Goal: Transaction & Acquisition: Obtain resource

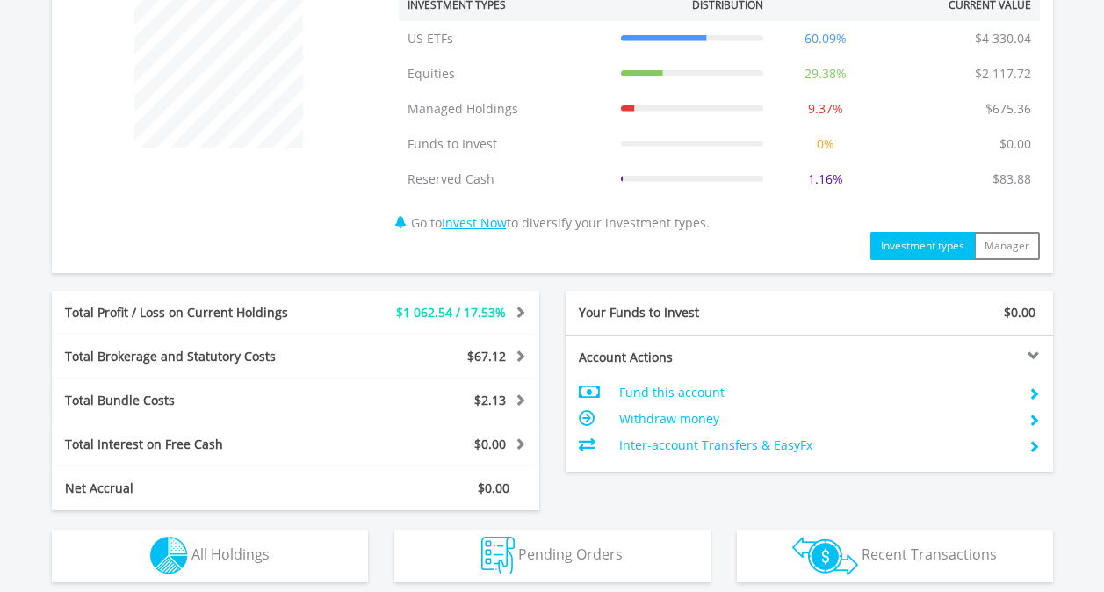
scroll to position [790, 0]
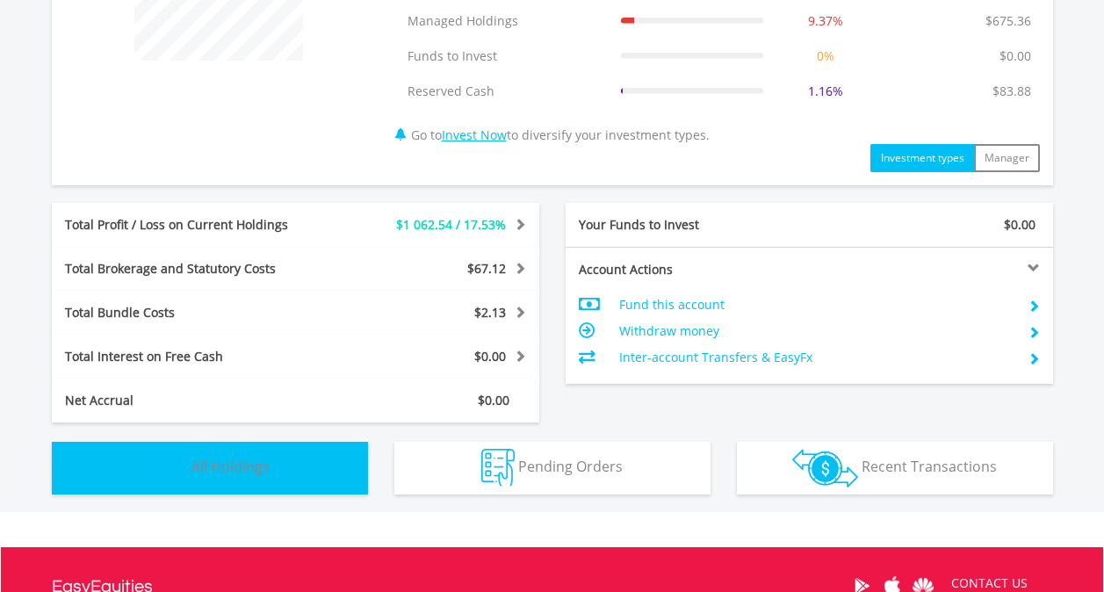
click at [320, 481] on button "Holdings All Holdings" at bounding box center [210, 468] width 316 height 53
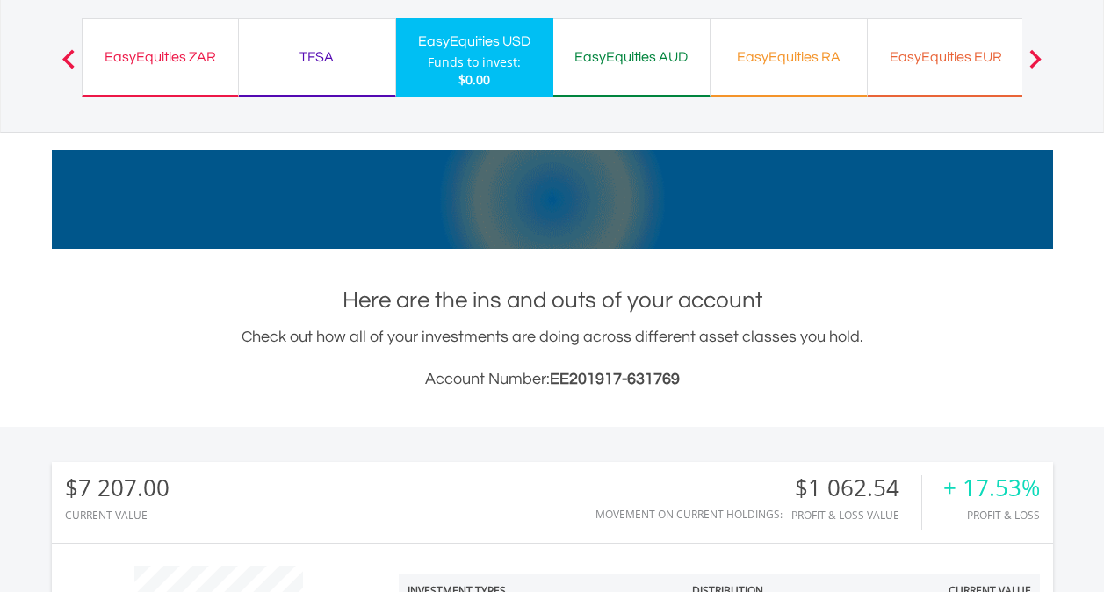
scroll to position [0, 0]
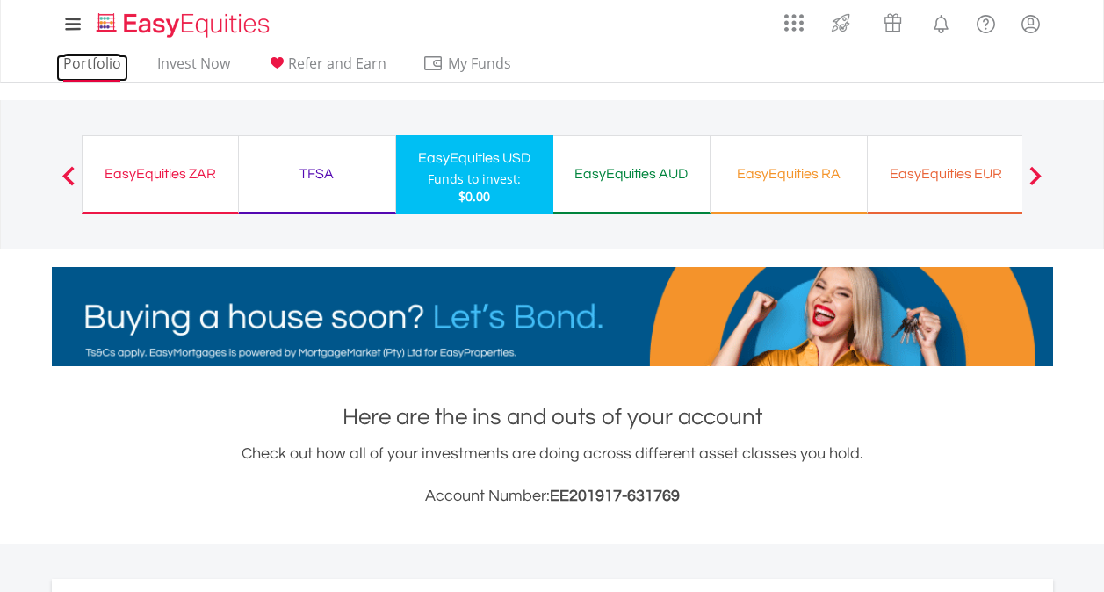
click at [97, 67] on link "Portfolio" at bounding box center [92, 67] width 72 height 27
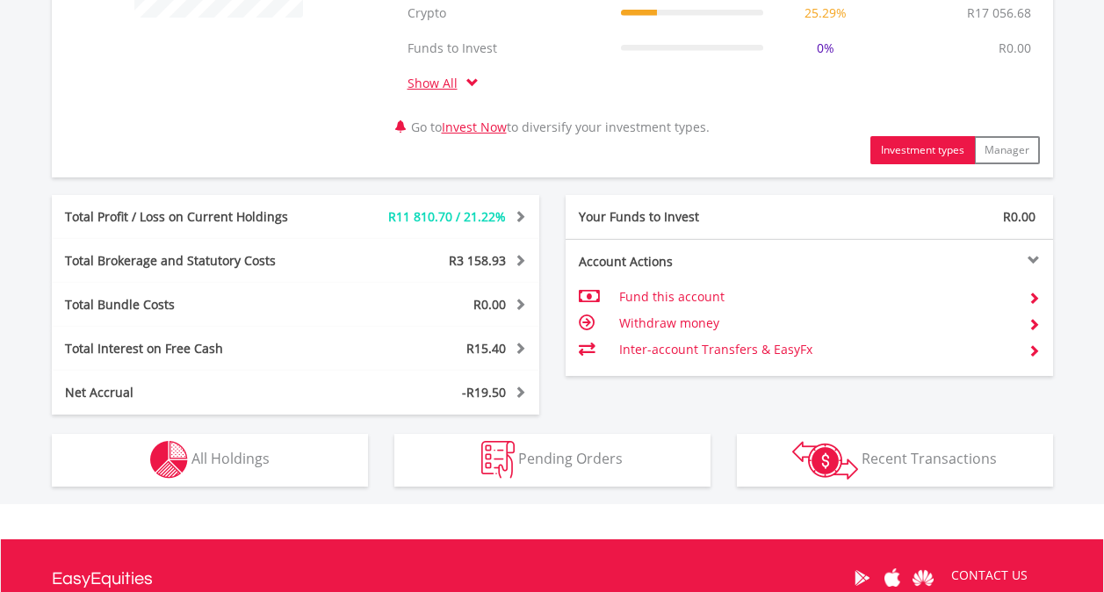
scroll to position [860, 0]
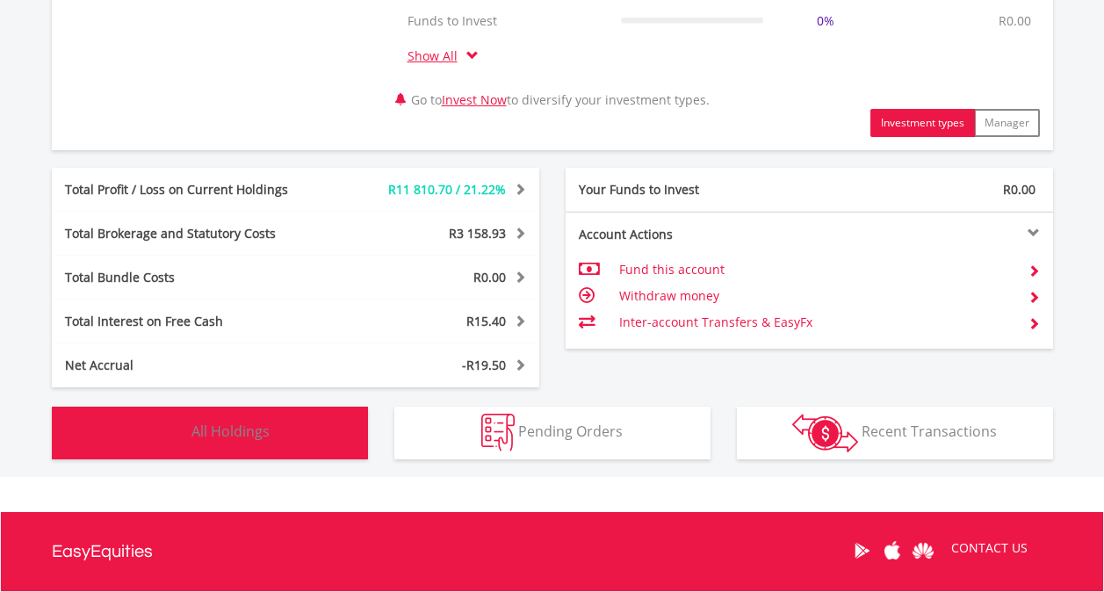
click at [327, 435] on button "Holdings All Holdings" at bounding box center [210, 432] width 316 height 53
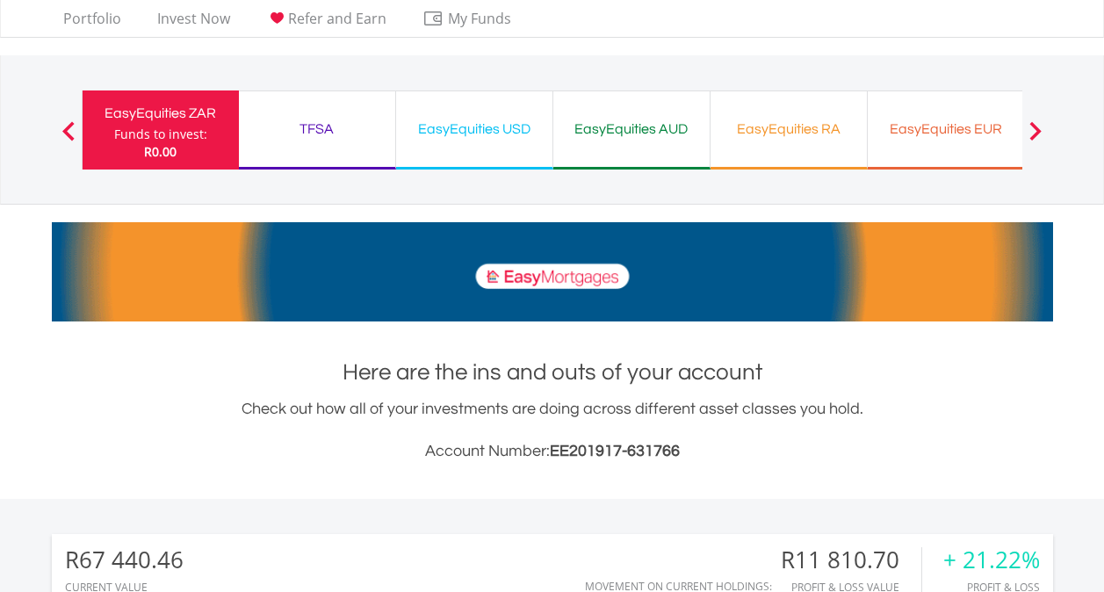
scroll to position [0, 0]
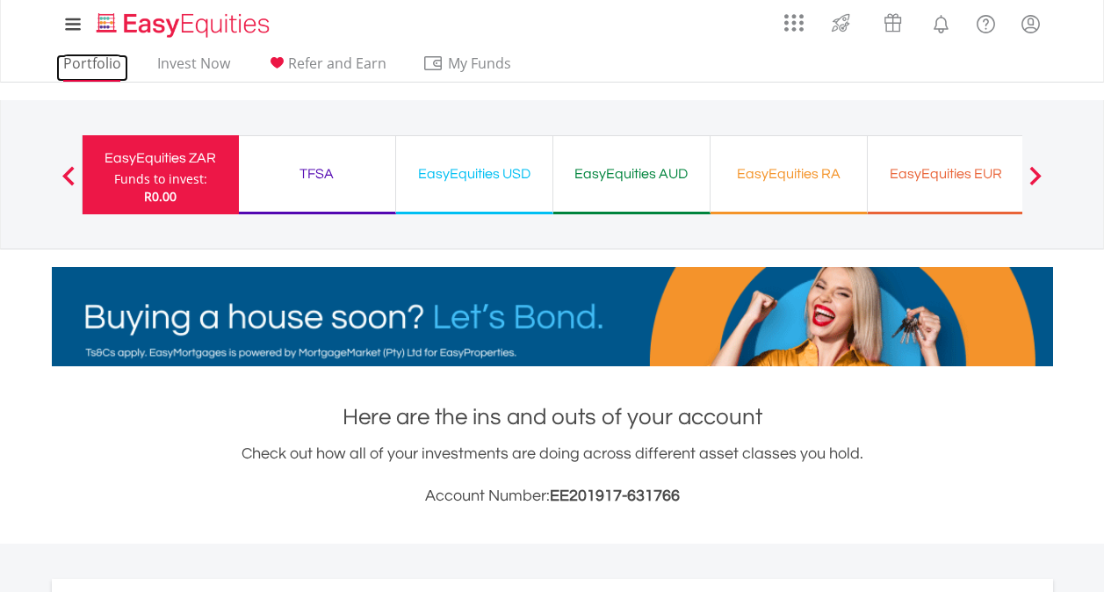
click at [88, 67] on link "Portfolio" at bounding box center [92, 67] width 72 height 27
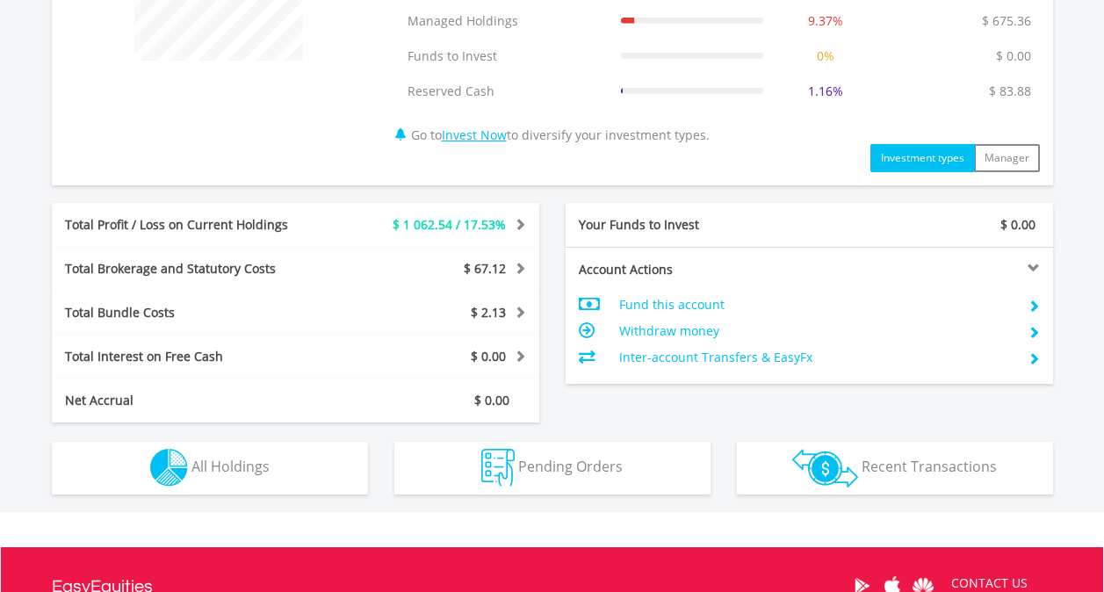
scroll to position [966, 0]
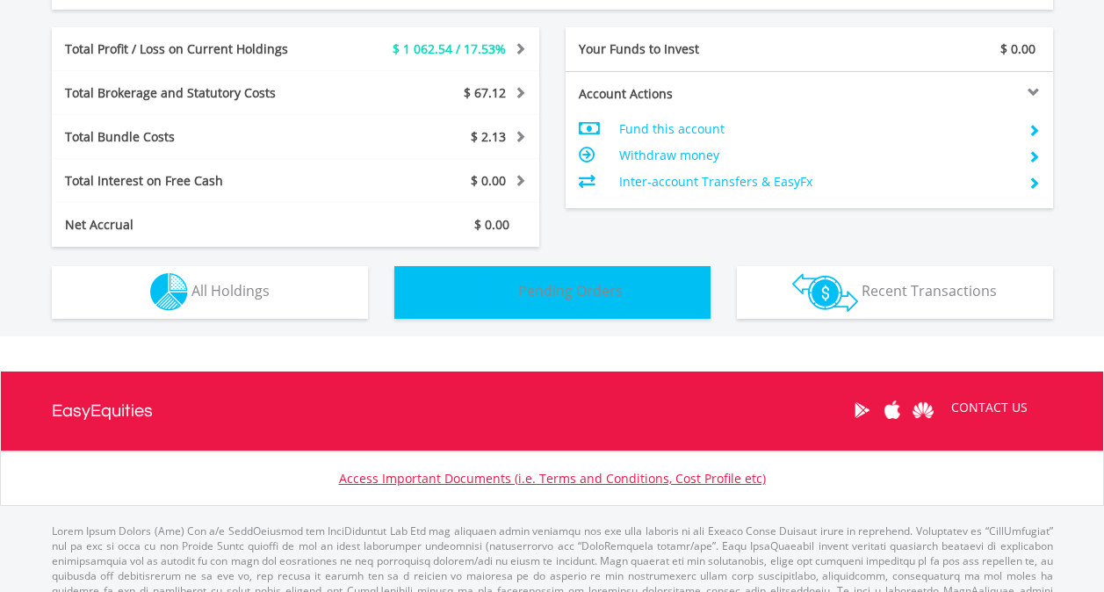
click at [659, 293] on button "Pending Orders Pending Orders" at bounding box center [552, 292] width 316 height 53
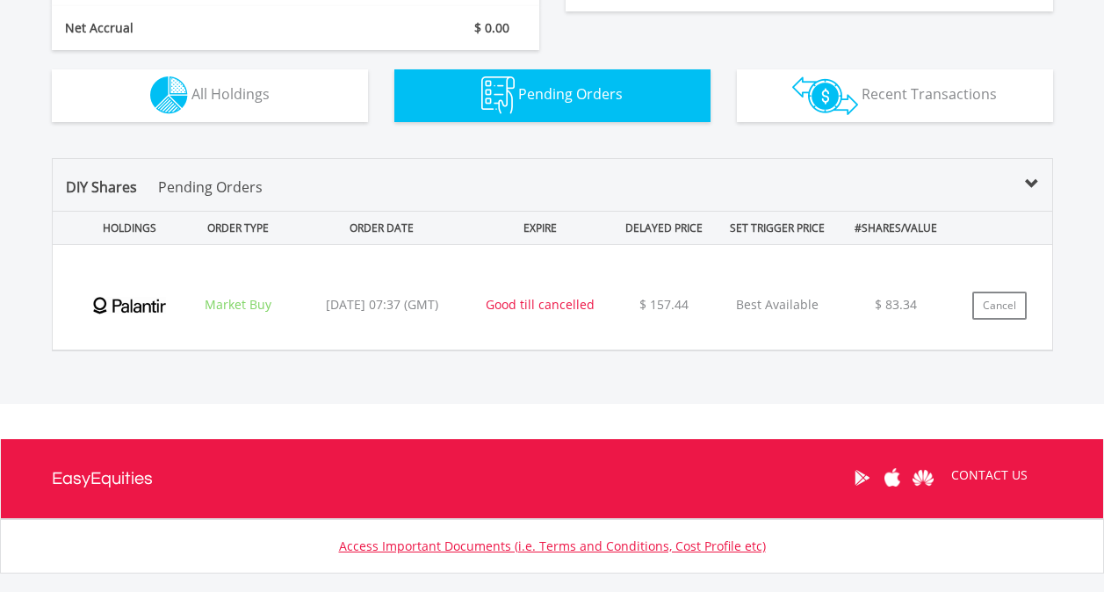
scroll to position [1206, 0]
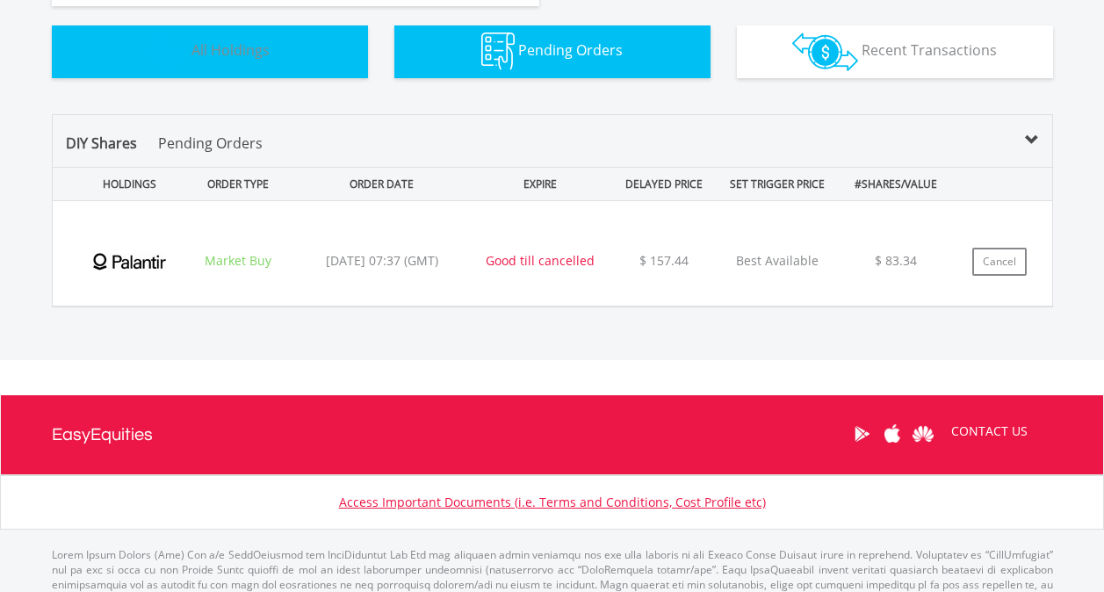
click at [309, 63] on button "Holdings All Holdings" at bounding box center [210, 51] width 316 height 53
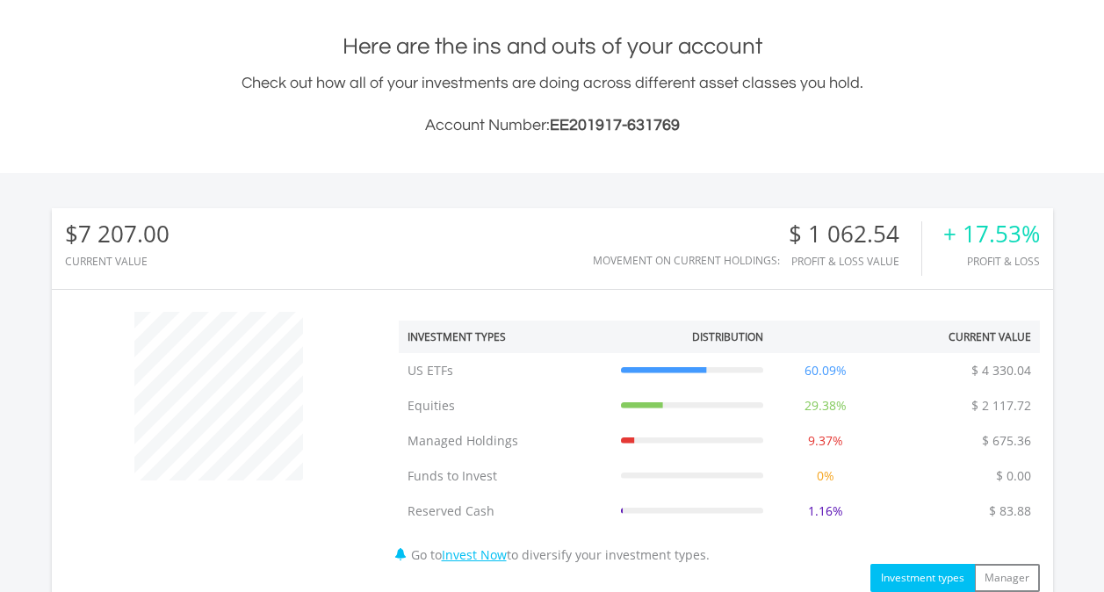
scroll to position [0, 0]
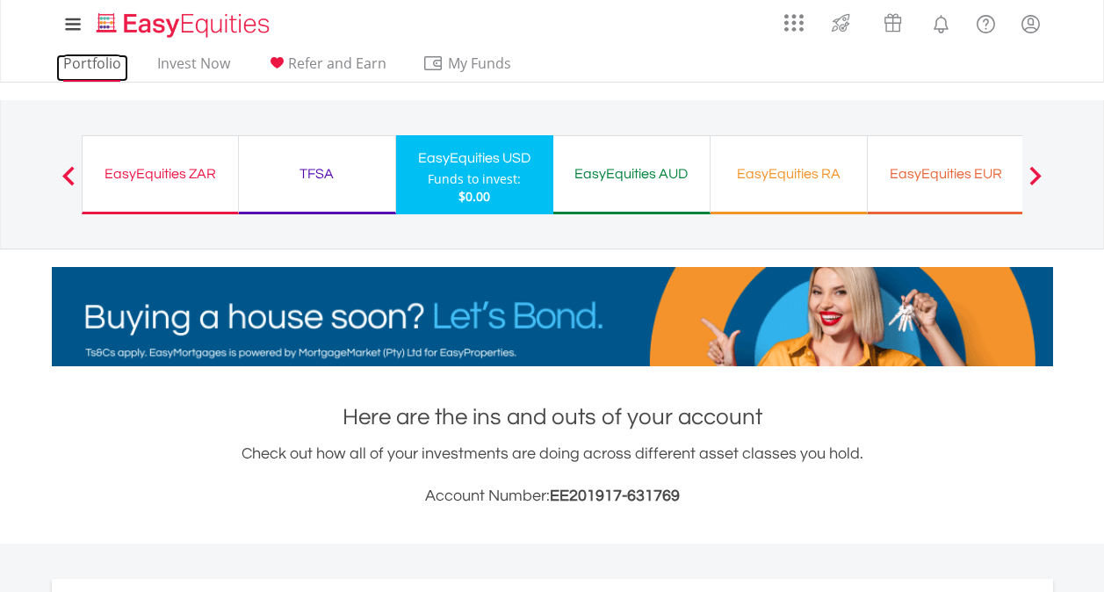
click at [88, 61] on link "Portfolio" at bounding box center [92, 67] width 72 height 27
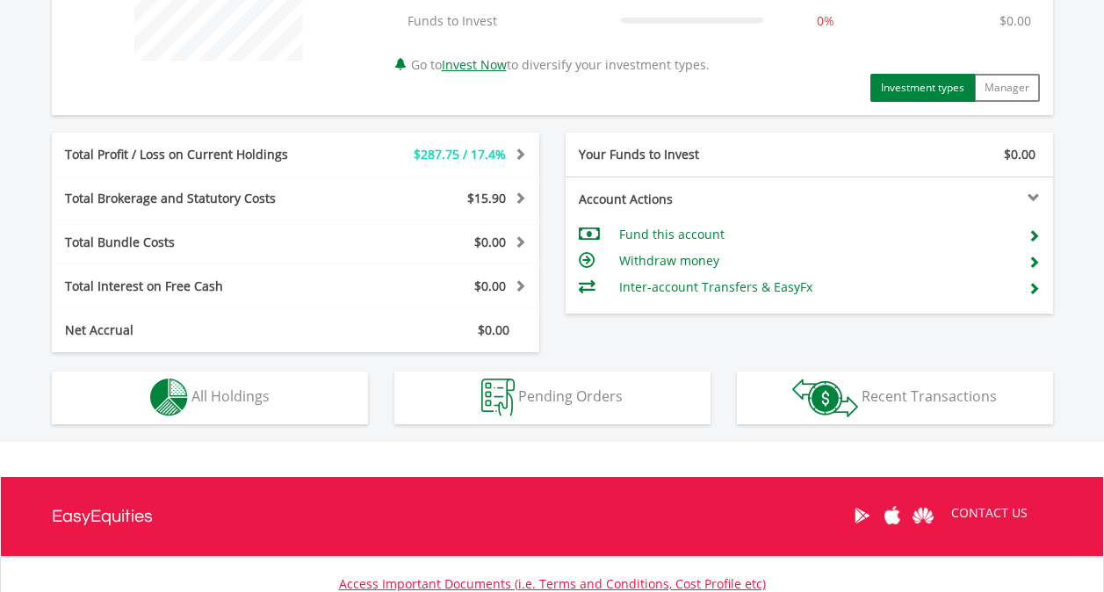
scroll to position [878, 0]
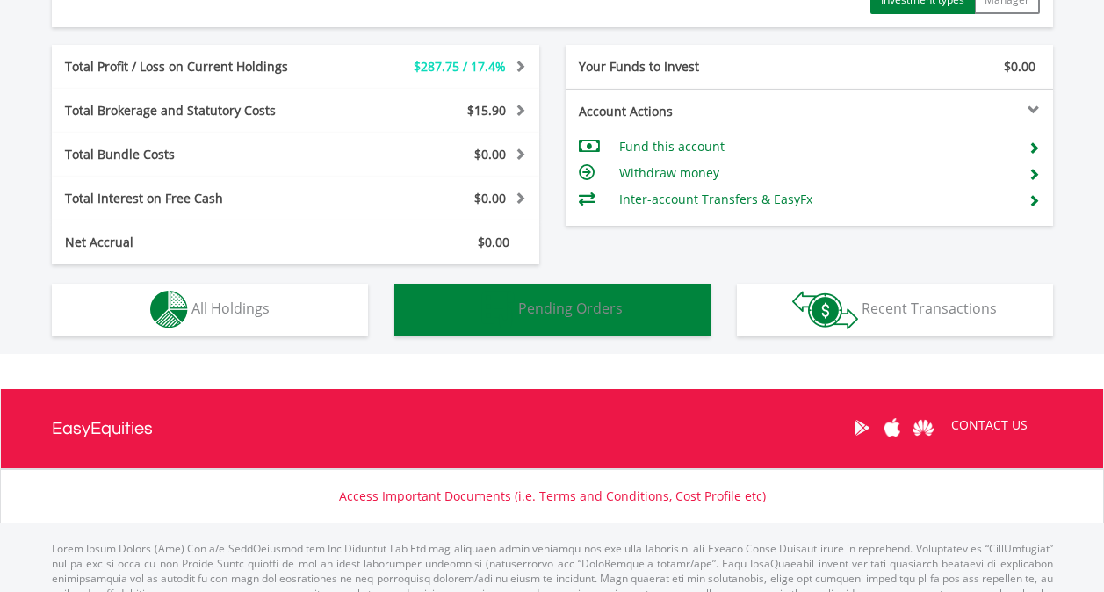
click at [462, 314] on button "Pending Orders Pending Orders" at bounding box center [552, 310] width 316 height 53
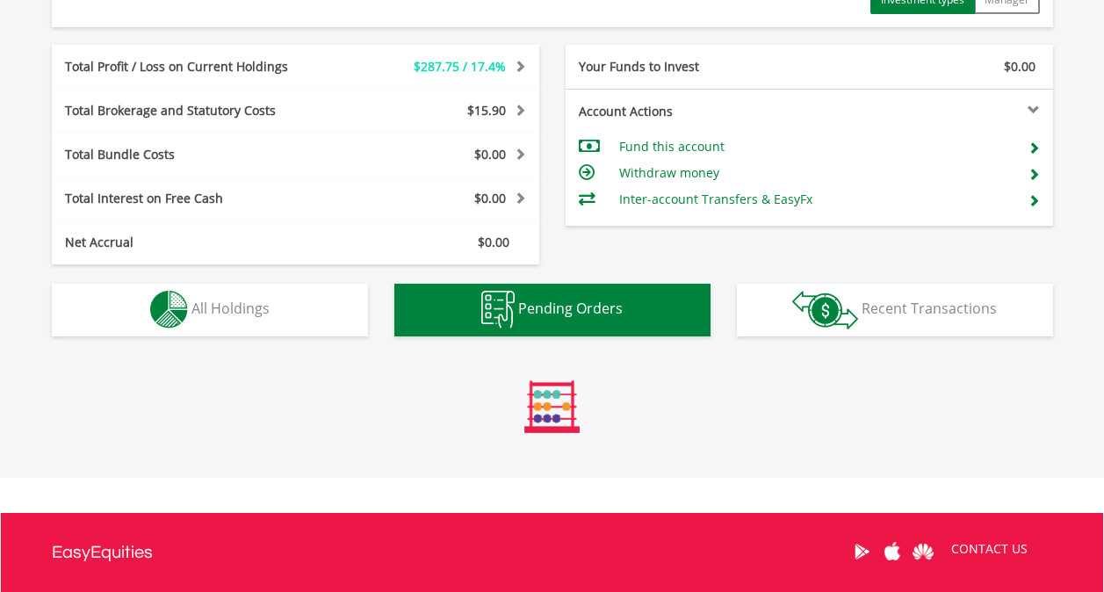
scroll to position [1025, 0]
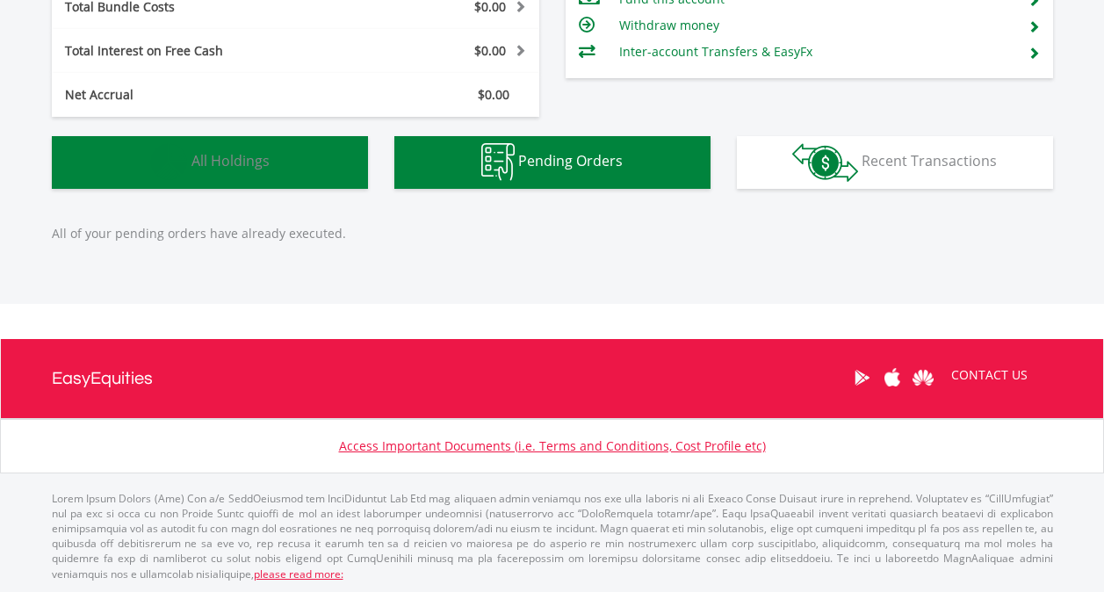
click at [316, 176] on button "Holdings All Holdings" at bounding box center [210, 162] width 316 height 53
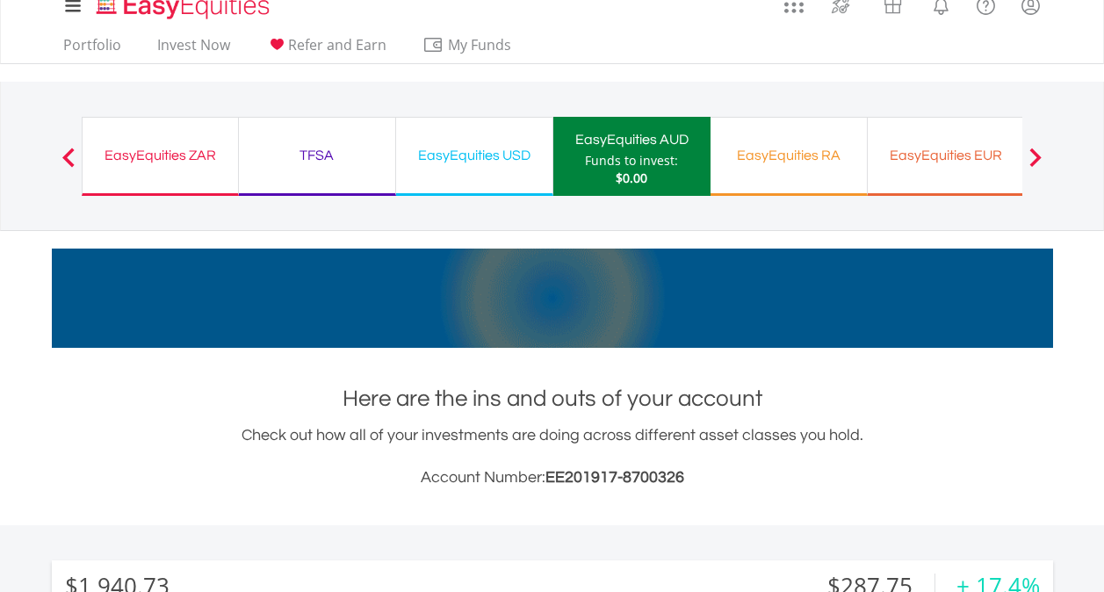
scroll to position [0, 0]
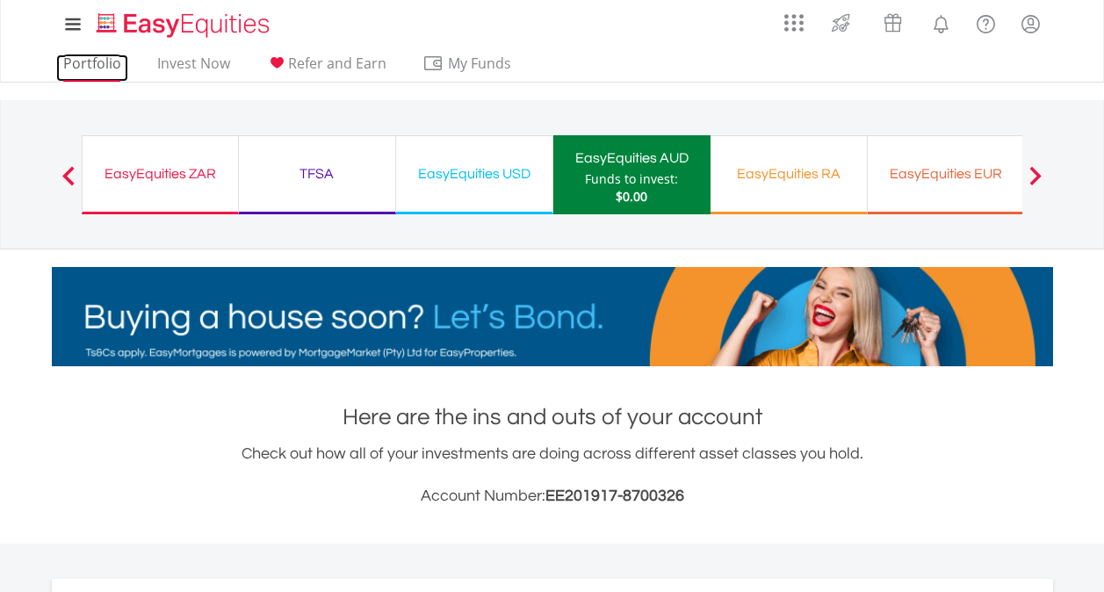
click at [83, 63] on link "Portfolio" at bounding box center [92, 67] width 72 height 27
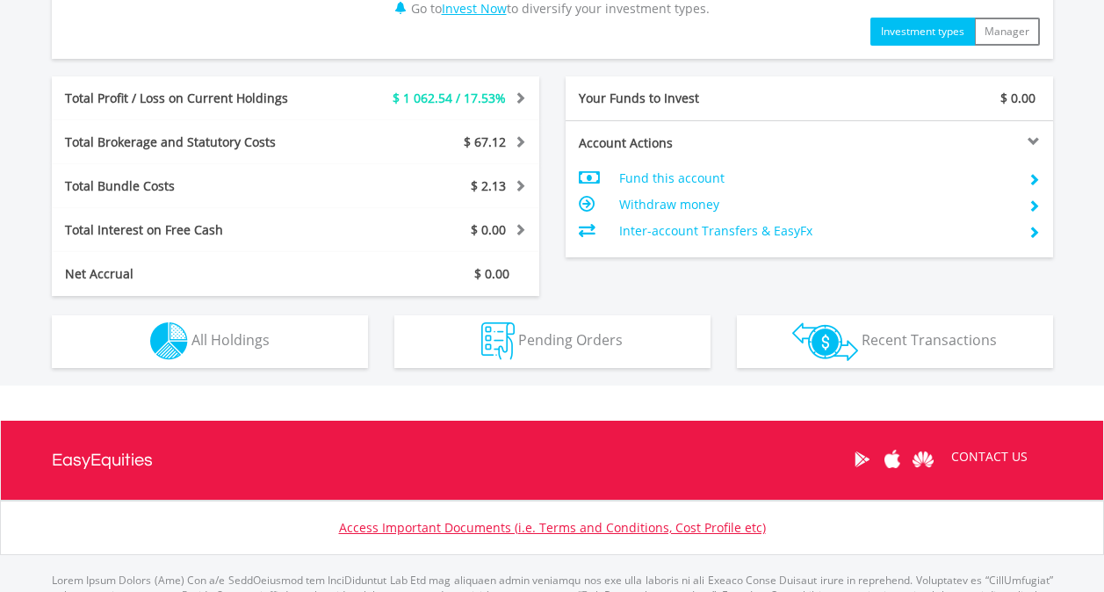
scroll to position [966, 0]
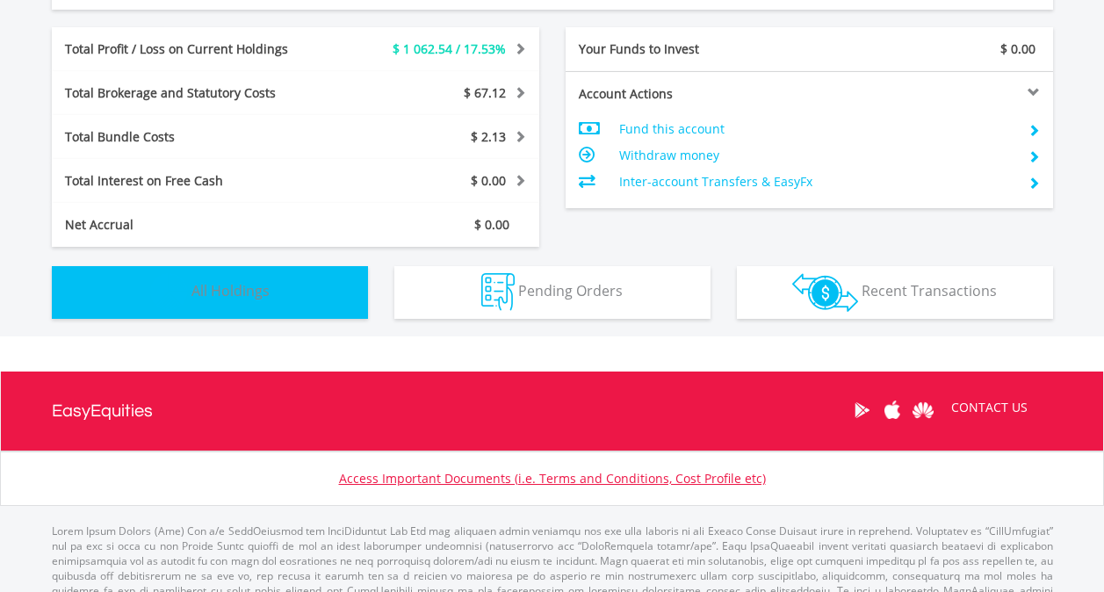
click at [311, 302] on button "Holdings All Holdings" at bounding box center [210, 292] width 316 height 53
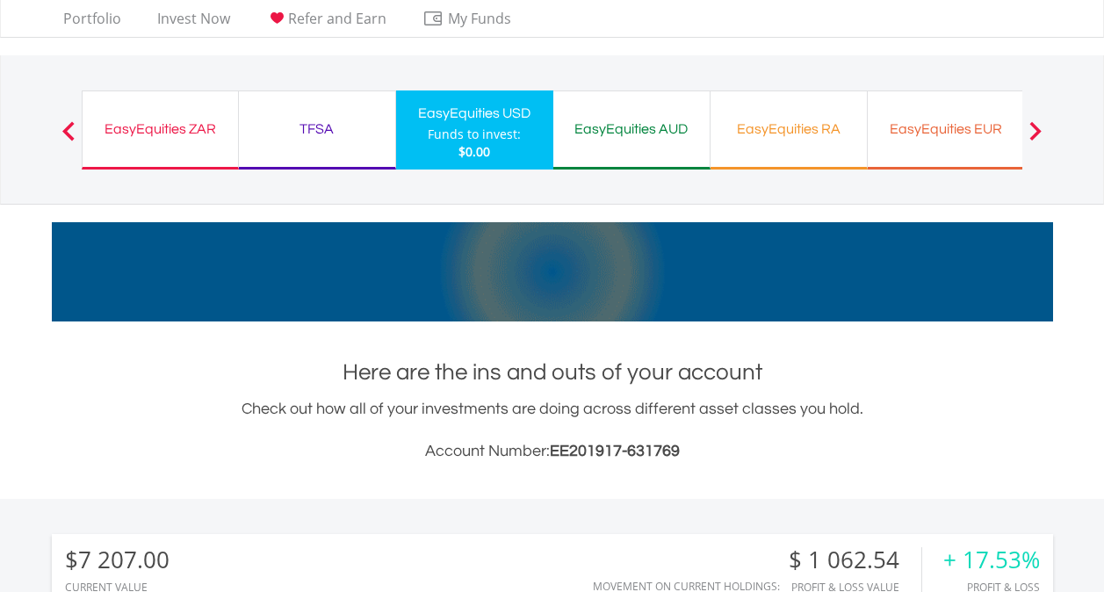
scroll to position [0, 0]
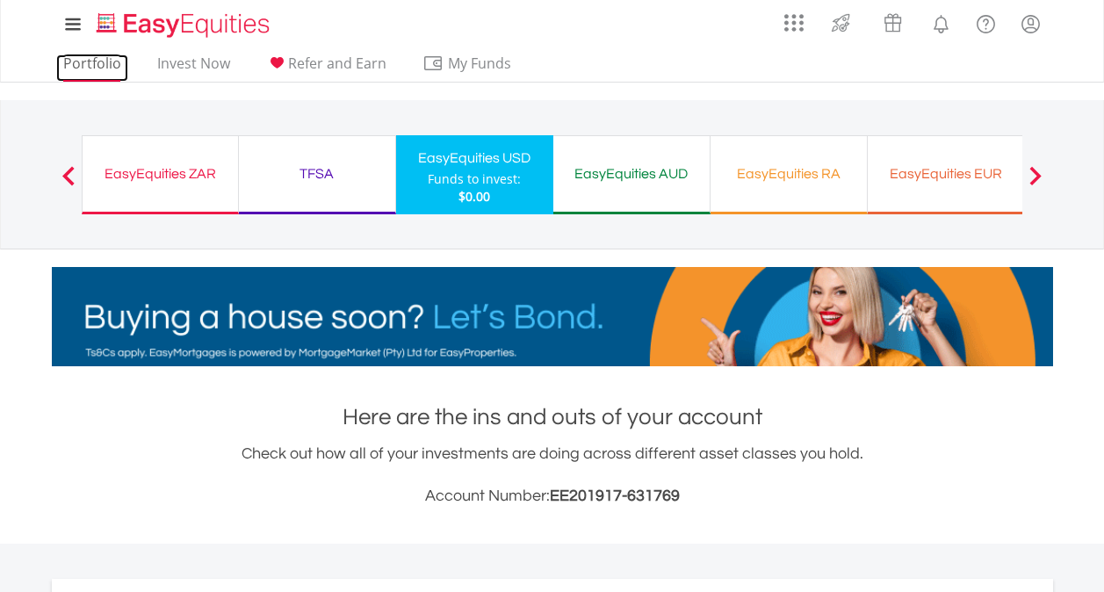
click at [90, 63] on link "Portfolio" at bounding box center [92, 67] width 72 height 27
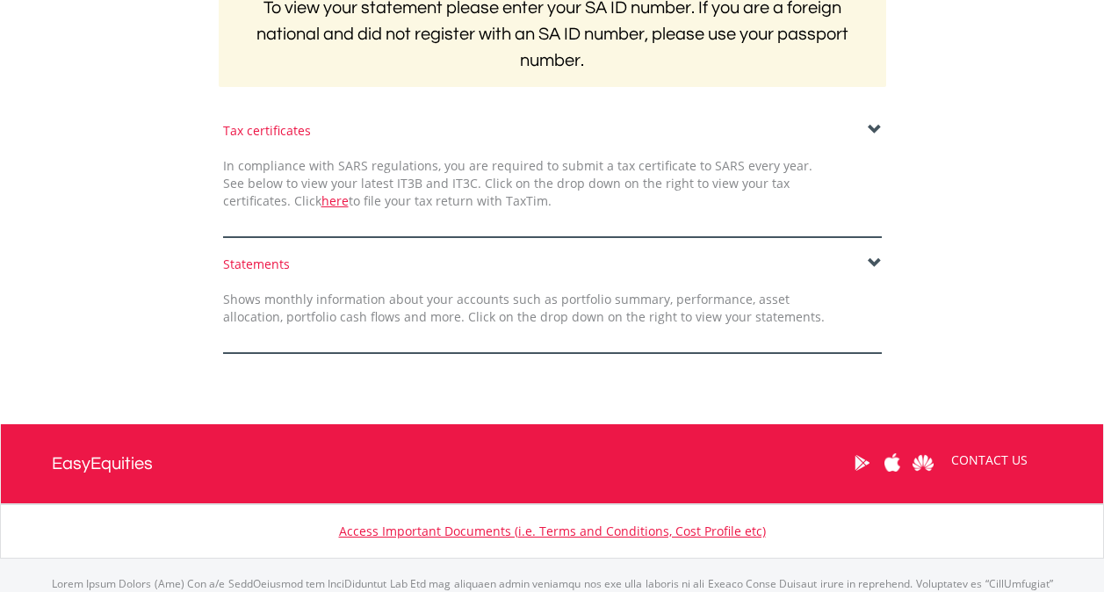
scroll to position [439, 0]
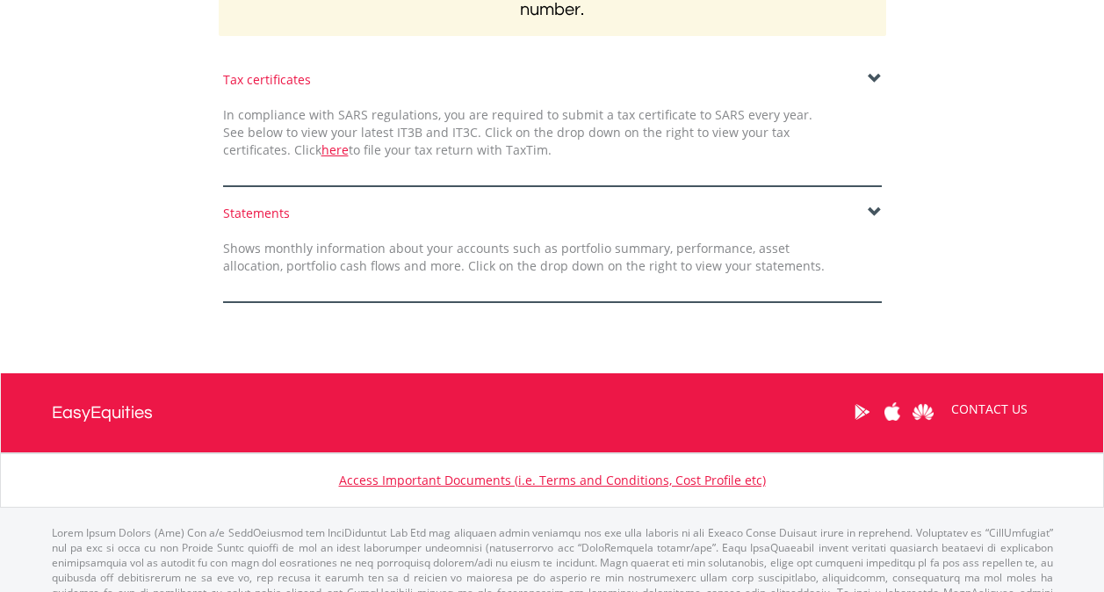
click at [872, 213] on span at bounding box center [874, 212] width 14 height 14
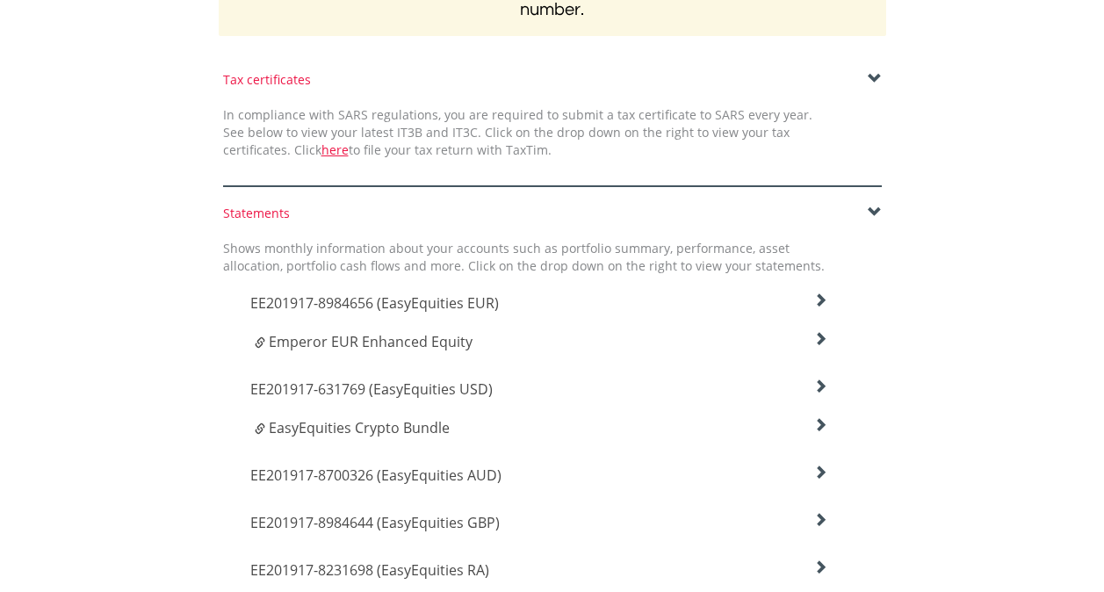
click at [821, 307] on icon at bounding box center [820, 300] width 14 height 14
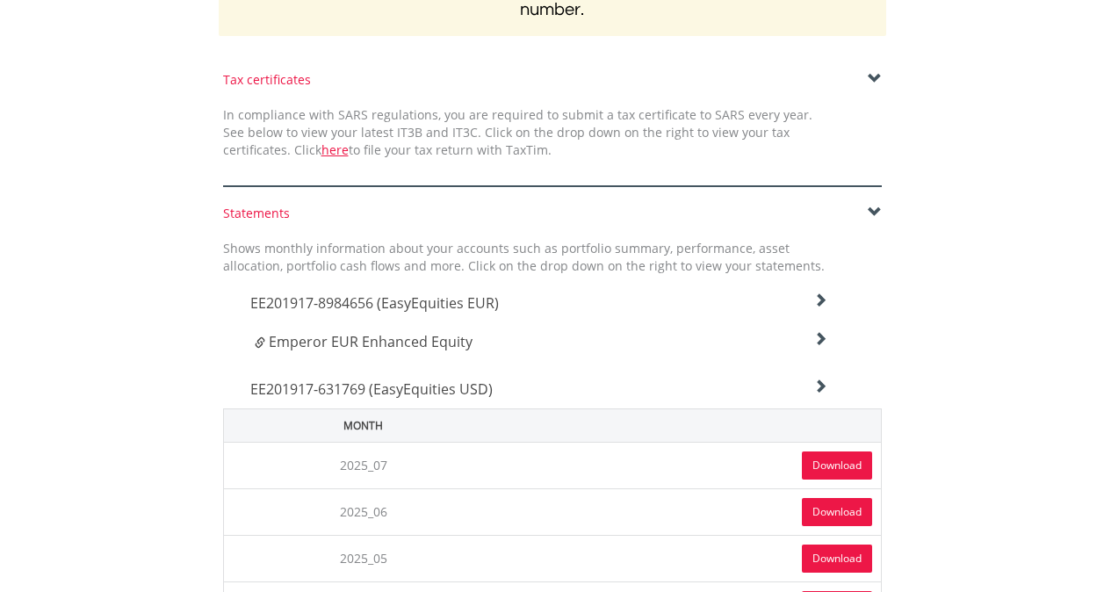
click at [838, 467] on link "Download" at bounding box center [837, 465] width 70 height 28
click at [823, 307] on icon at bounding box center [820, 300] width 14 height 14
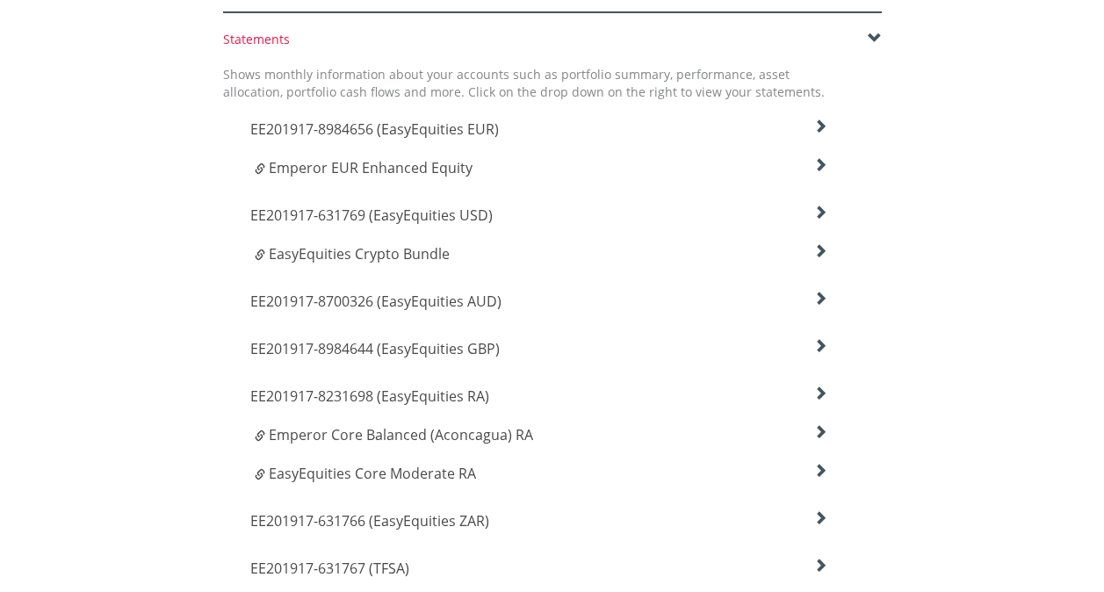
scroll to position [615, 0]
click at [819, 132] on icon at bounding box center [820, 125] width 14 height 14
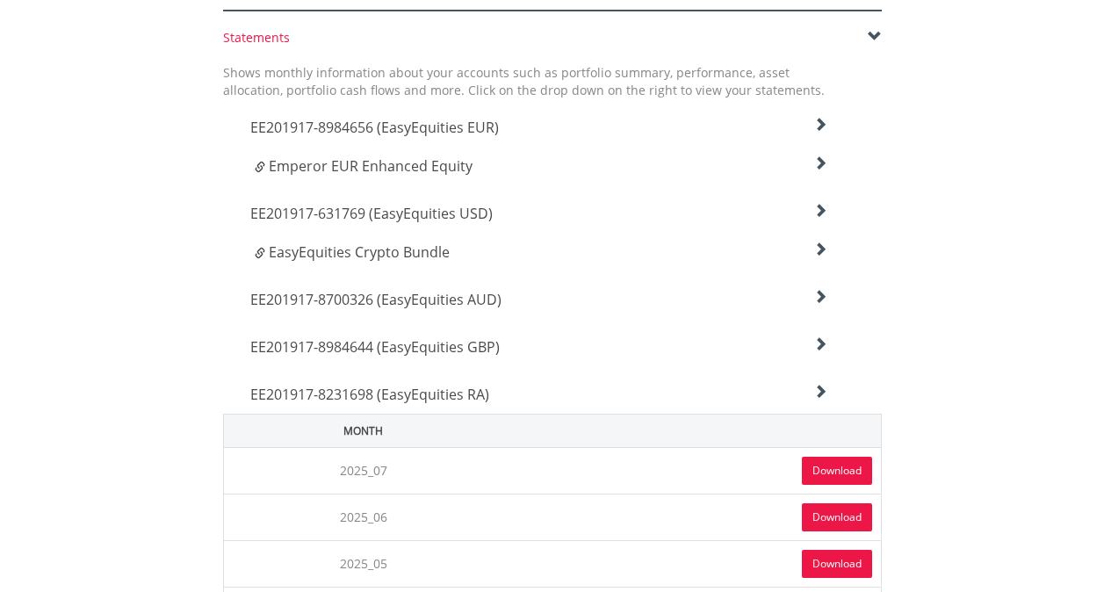
click at [821, 468] on link "Download" at bounding box center [837, 471] width 70 height 28
